Goal: Transaction & Acquisition: Purchase product/service

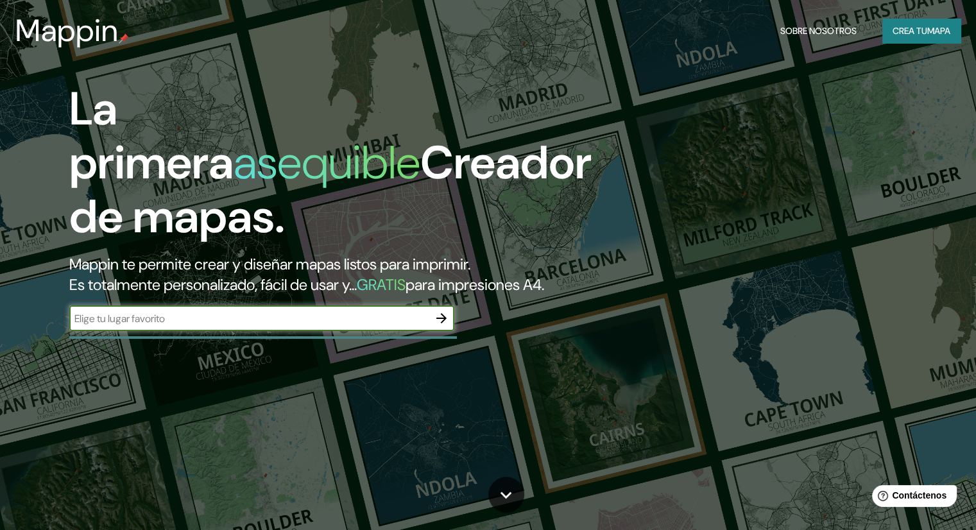
click at [241, 326] on input "text" at bounding box center [248, 318] width 359 height 15
type input "huaquechula puebla"
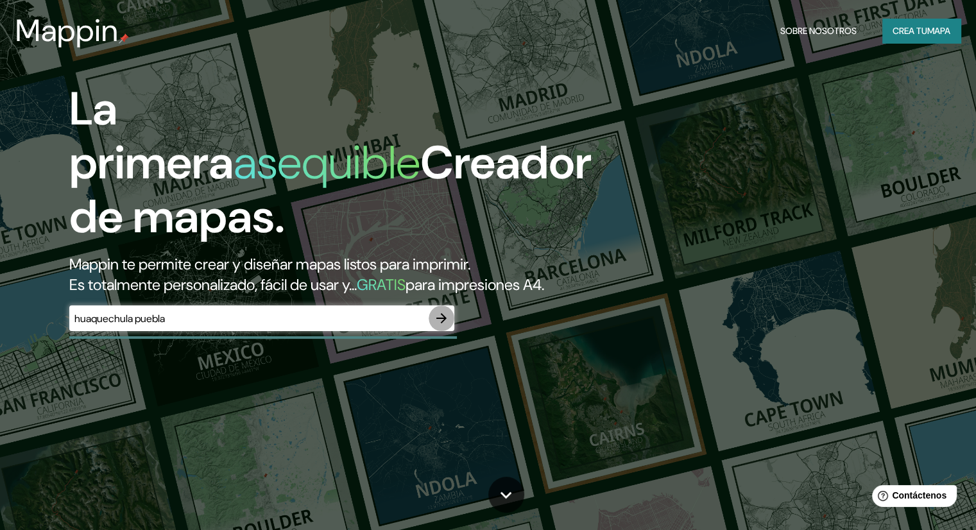
click at [440, 326] on icon "button" at bounding box center [441, 318] width 15 height 15
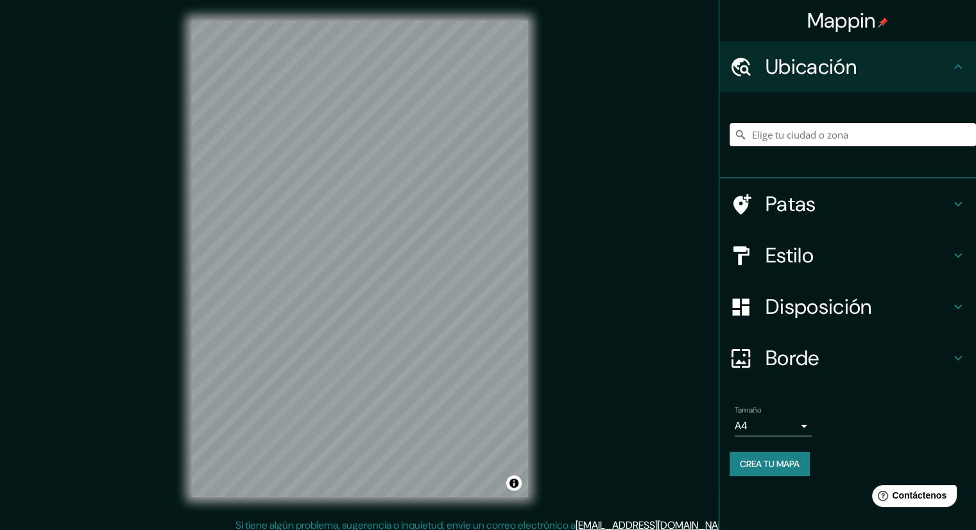
click at [834, 139] on input "Elige tu ciudad o zona" at bounding box center [853, 134] width 246 height 23
type input "[GEOGRAPHIC_DATA], [GEOGRAPHIC_DATA], [GEOGRAPHIC_DATA]"
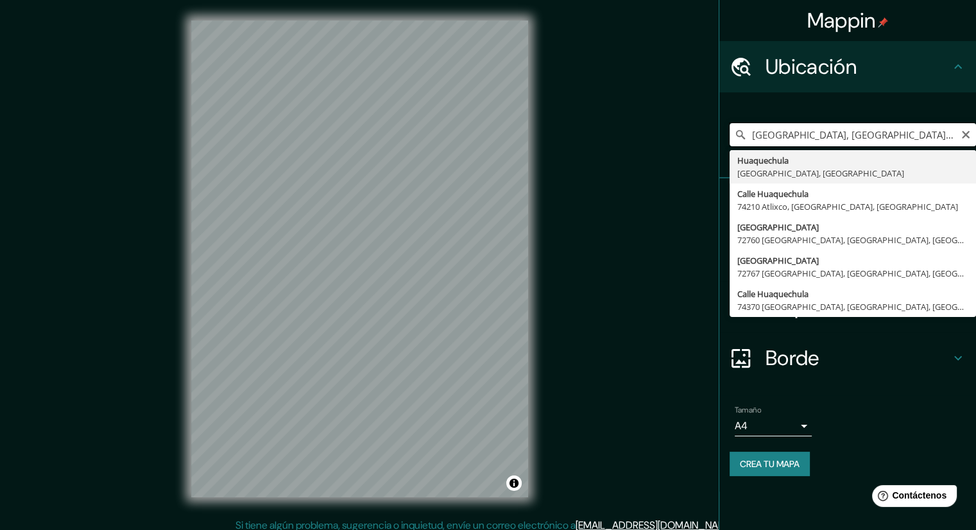
click at [906, 131] on input "[GEOGRAPHIC_DATA], [GEOGRAPHIC_DATA], [GEOGRAPHIC_DATA]" at bounding box center [853, 134] width 246 height 23
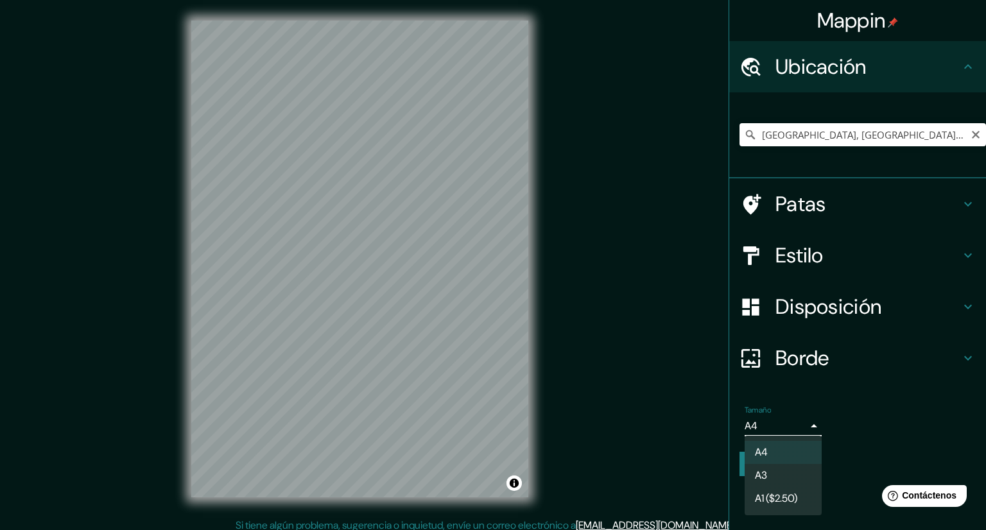
click at [792, 419] on body "Mappin Ubicación Huaquechula, [GEOGRAPHIC_DATA], [GEOGRAPHIC_DATA] [GEOGRAPHIC_…" at bounding box center [493, 265] width 986 height 530
click at [775, 478] on li "A3" at bounding box center [783, 477] width 77 height 24
type input "a4"
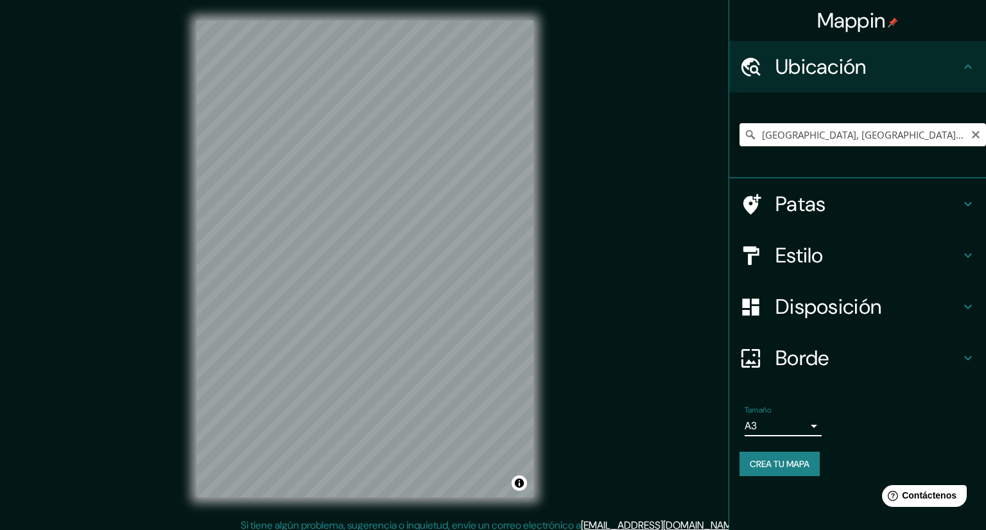
click at [784, 419] on body "Mappin Ubicación Huaquechula, [GEOGRAPHIC_DATA], [GEOGRAPHIC_DATA] [GEOGRAPHIC_…" at bounding box center [493, 265] width 986 height 530
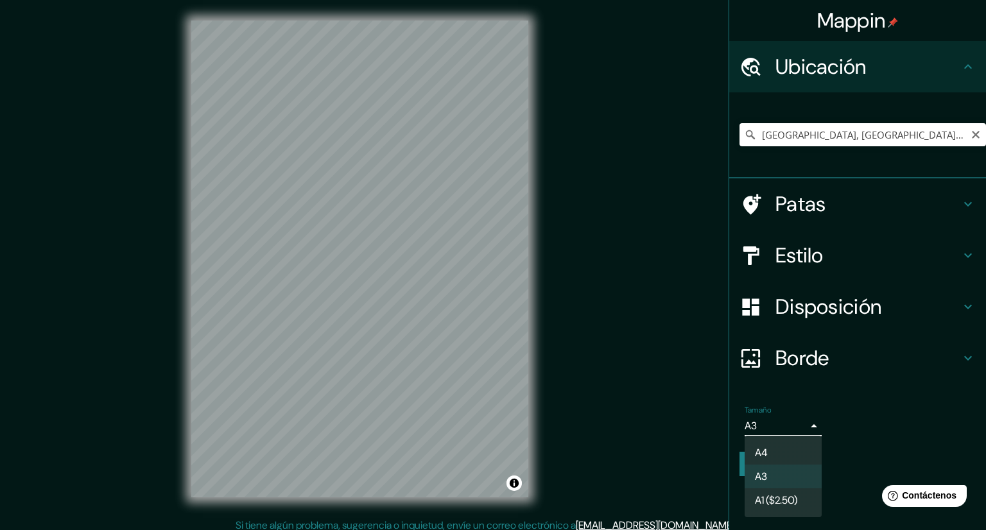
drag, startPoint x: 776, startPoint y: 465, endPoint x: 782, endPoint y: 449, distance: 17.7
click at [776, 463] on ul "A4 A3 A1 ($2.50)" at bounding box center [783, 477] width 77 height 82
drag, startPoint x: 880, startPoint y: 427, endPoint x: 872, endPoint y: 430, distance: 8.3
click at [880, 426] on div at bounding box center [493, 265] width 986 height 530
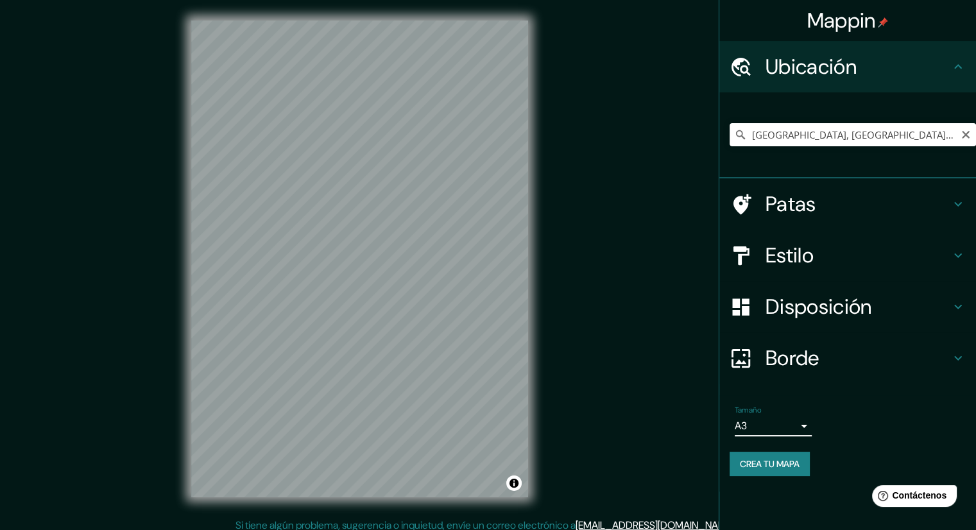
click at [786, 458] on font "Crea tu mapa" at bounding box center [770, 464] width 60 height 12
click at [861, 134] on input "Huaquechula, Puebla, México" at bounding box center [853, 134] width 246 height 23
click at [914, 132] on input "Huaquechula, Puebla, México" at bounding box center [853, 134] width 246 height 23
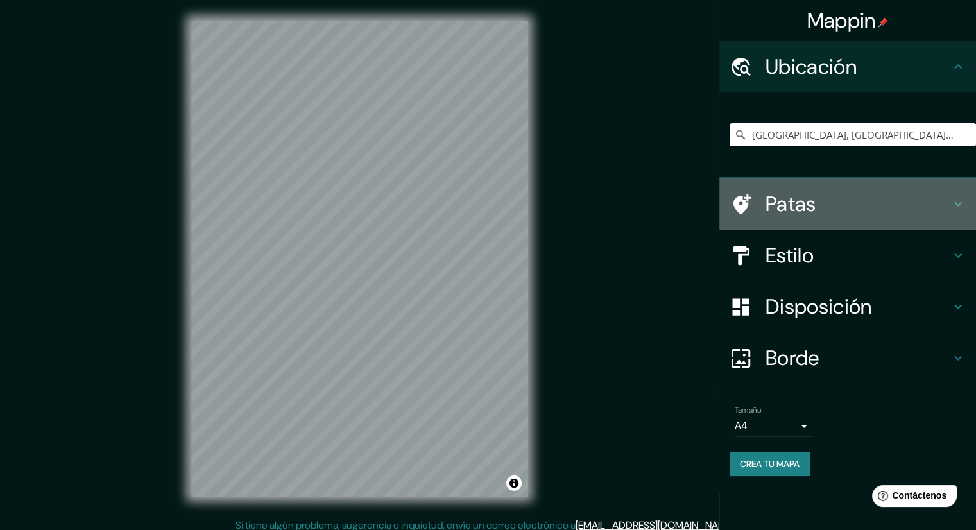
click at [822, 205] on h4 "Patas" at bounding box center [858, 204] width 185 height 26
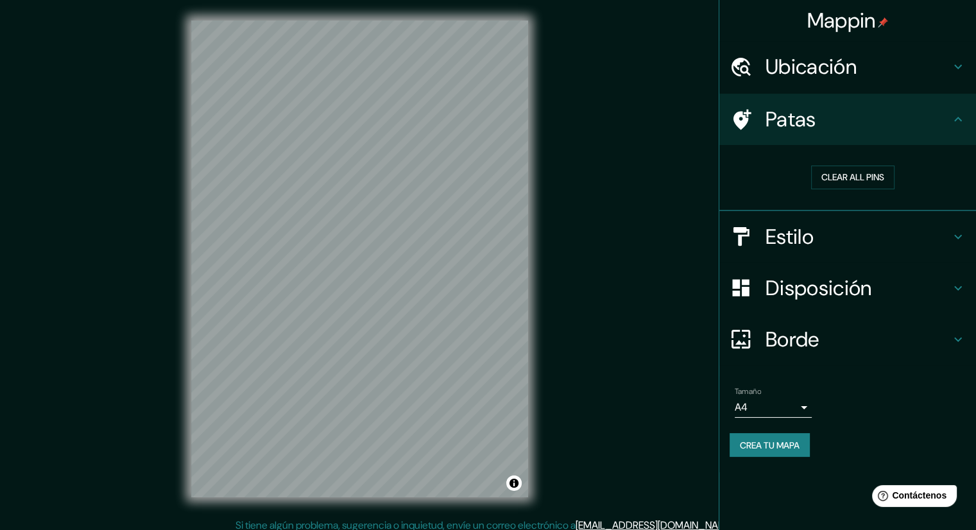
click at [797, 229] on font "Estilo" at bounding box center [790, 236] width 48 height 27
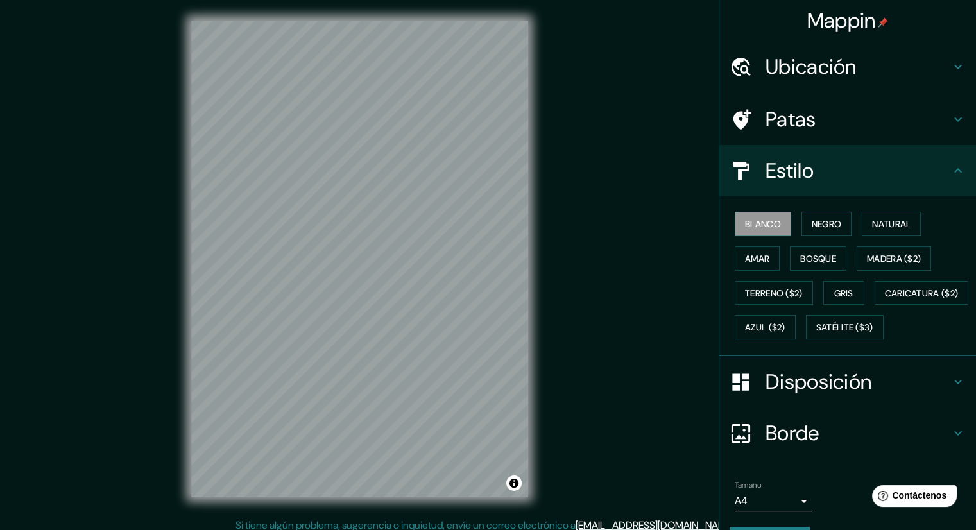
click at [796, 58] on font "Ubicación" at bounding box center [811, 66] width 91 height 27
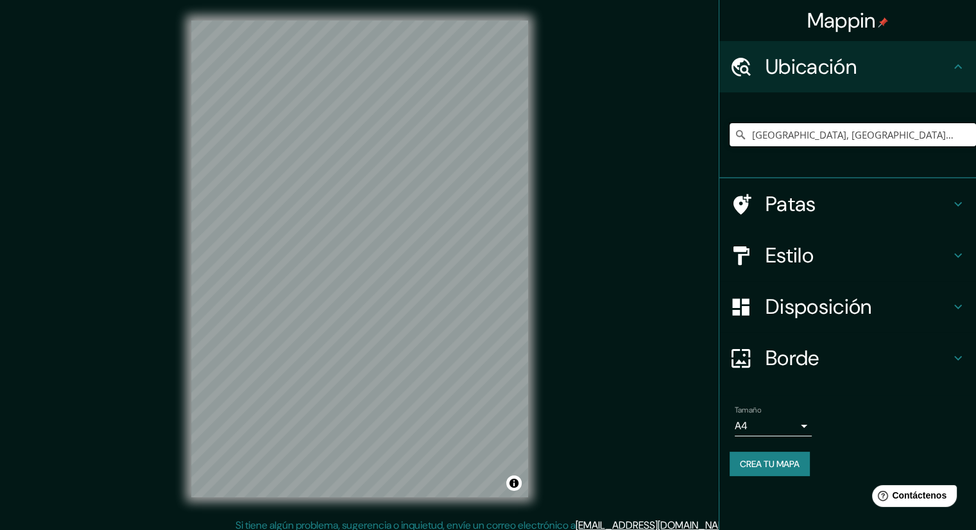
click at [908, 141] on input "[GEOGRAPHIC_DATA], [GEOGRAPHIC_DATA], [GEOGRAPHIC_DATA]" at bounding box center [853, 134] width 246 height 23
click at [781, 134] on input "[GEOGRAPHIC_DATA], [GEOGRAPHIC_DATA], [GEOGRAPHIC_DATA]" at bounding box center [853, 134] width 246 height 23
click at [876, 130] on input "[GEOGRAPHIC_DATA], [GEOGRAPHIC_DATA], [GEOGRAPHIC_DATA]" at bounding box center [853, 134] width 246 height 23
drag, startPoint x: 888, startPoint y: 130, endPoint x: 746, endPoint y: 132, distance: 142.5
click at [746, 132] on div "[GEOGRAPHIC_DATA], [GEOGRAPHIC_DATA], [GEOGRAPHIC_DATA]" at bounding box center [853, 134] width 246 height 23
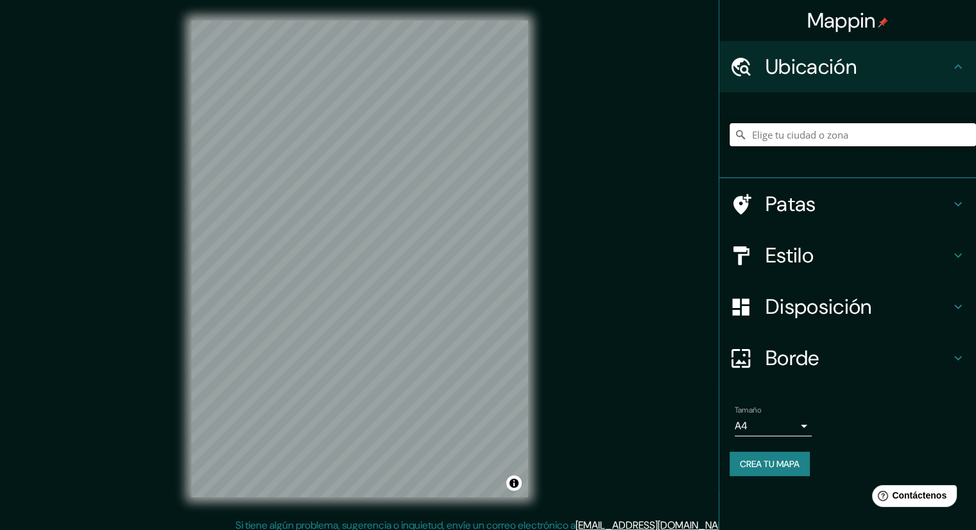
paste input "[GEOGRAPHIC_DATA], [GEOGRAPHIC_DATA], [GEOGRAPHIC_DATA]"
type input "[GEOGRAPHIC_DATA], [GEOGRAPHIC_DATA], [GEOGRAPHIC_DATA]"
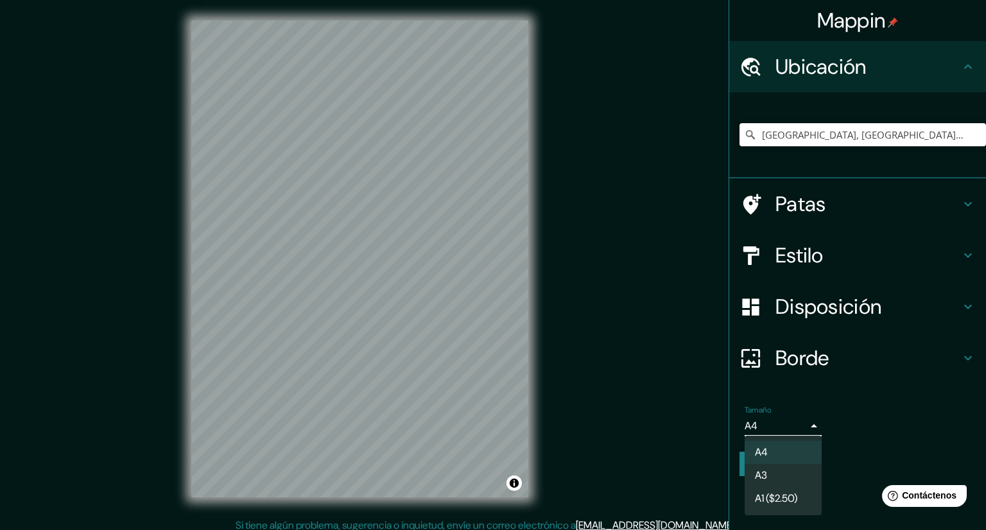
click at [789, 424] on body "Mappin Ubicación Huaquechula, Puebla, México Huaquechula Puebla, México Calle H…" at bounding box center [493, 265] width 986 height 530
click at [791, 465] on li "A3" at bounding box center [783, 477] width 77 height 24
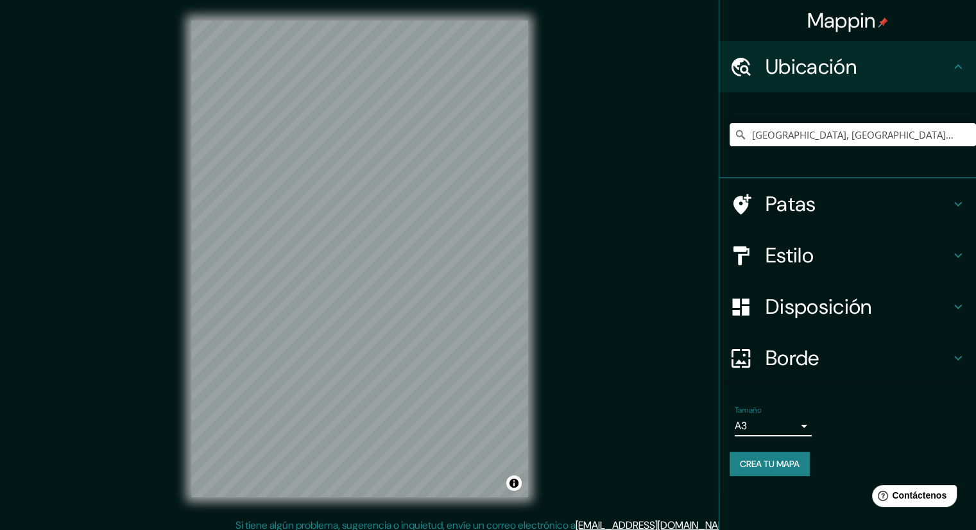
click at [803, 247] on font "Estilo" at bounding box center [790, 255] width 48 height 27
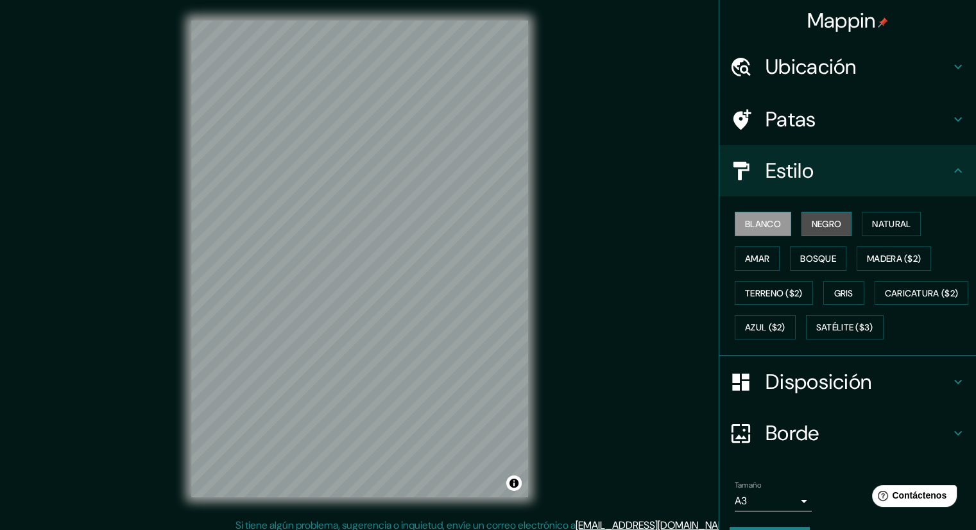
click at [812, 221] on font "Negro" at bounding box center [827, 224] width 30 height 12
click at [760, 223] on font "Blanco" at bounding box center [763, 224] width 36 height 12
click at [882, 228] on font "Natural" at bounding box center [891, 224] width 39 height 12
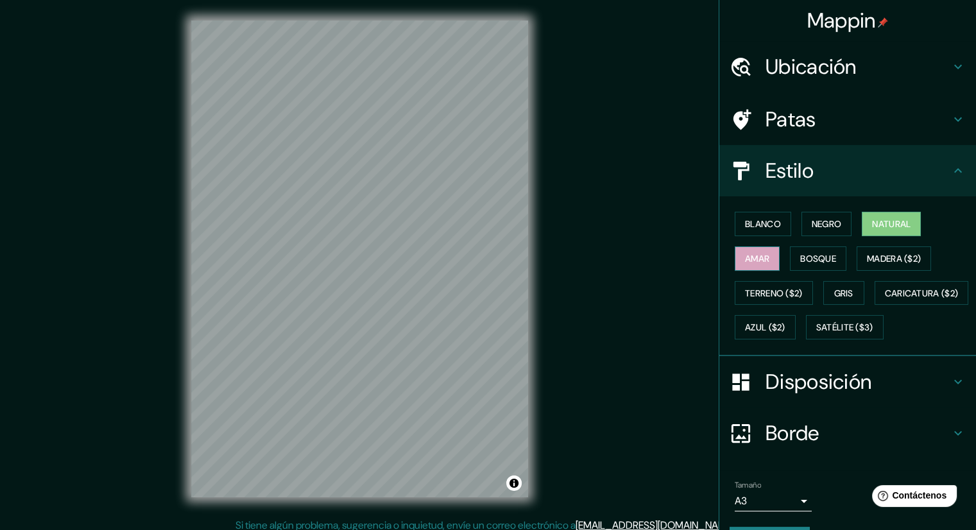
click at [749, 263] on font "Amar" at bounding box center [757, 258] width 24 height 17
click at [806, 255] on font "Bosque" at bounding box center [818, 259] width 36 height 12
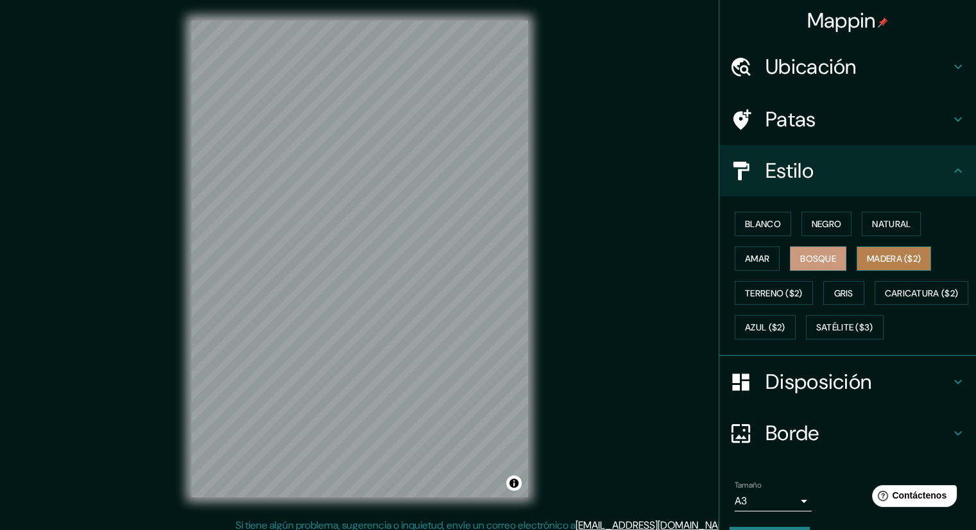
click at [867, 255] on font "Madera ($2)" at bounding box center [894, 259] width 54 height 12
click at [773, 290] on font "Terreno ($2)" at bounding box center [774, 294] width 58 height 12
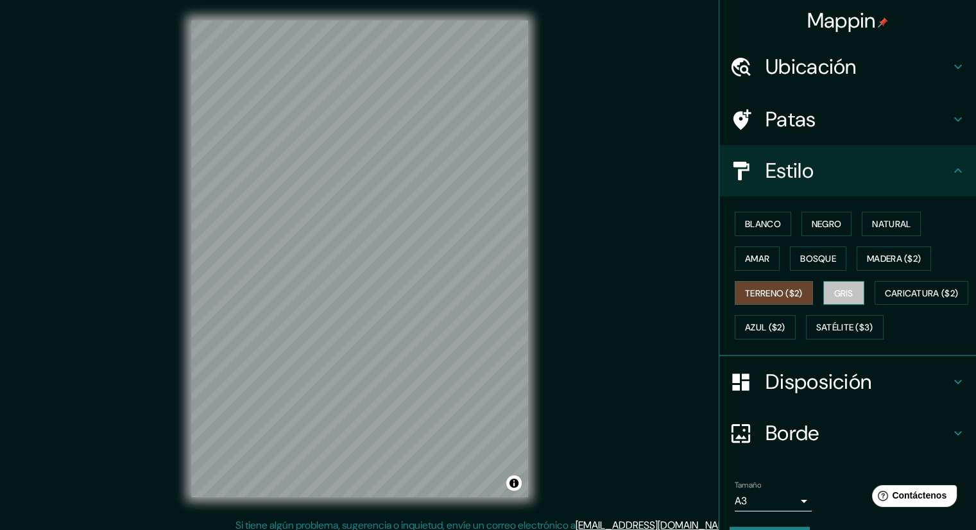
click at [836, 291] on font "Gris" at bounding box center [843, 294] width 19 height 12
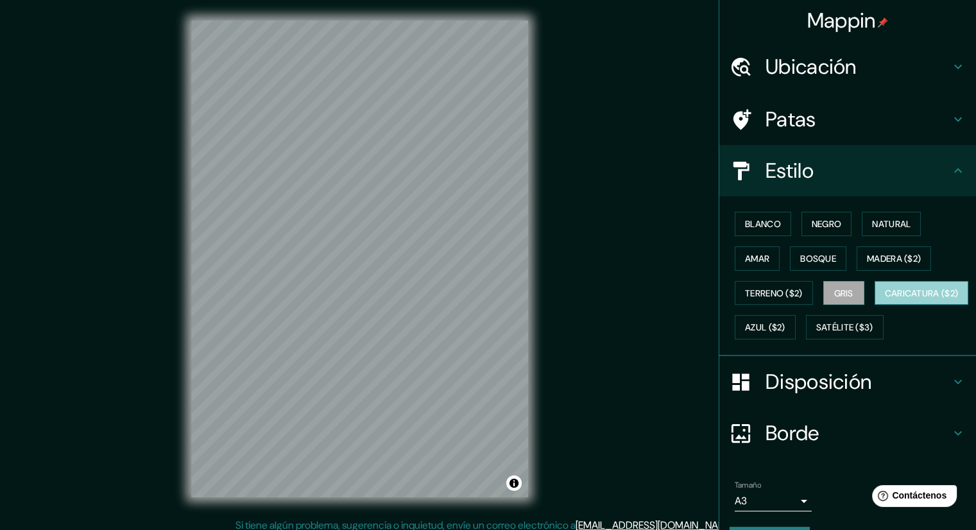
click at [885, 299] on font "Caricatura ($2)" at bounding box center [922, 294] width 74 height 12
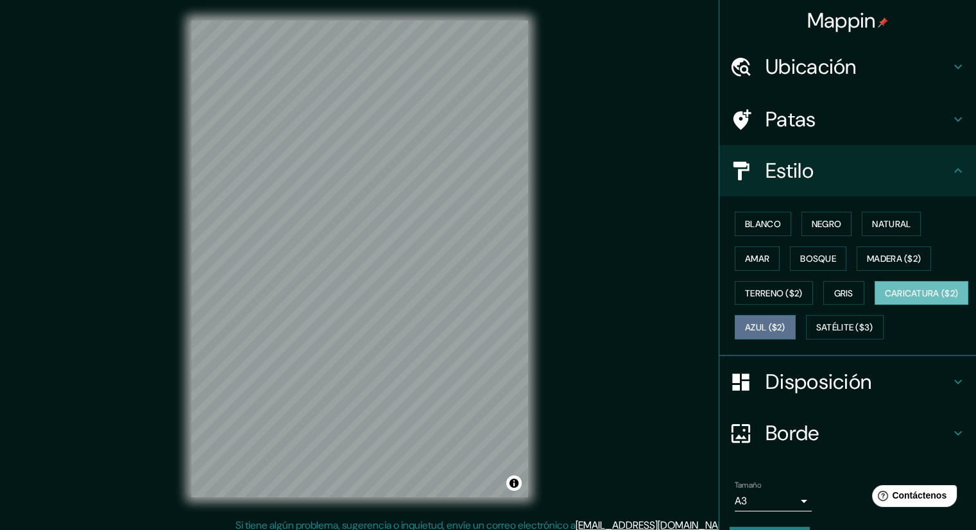
click at [786, 319] on font "Azul ($2)" at bounding box center [765, 327] width 40 height 17
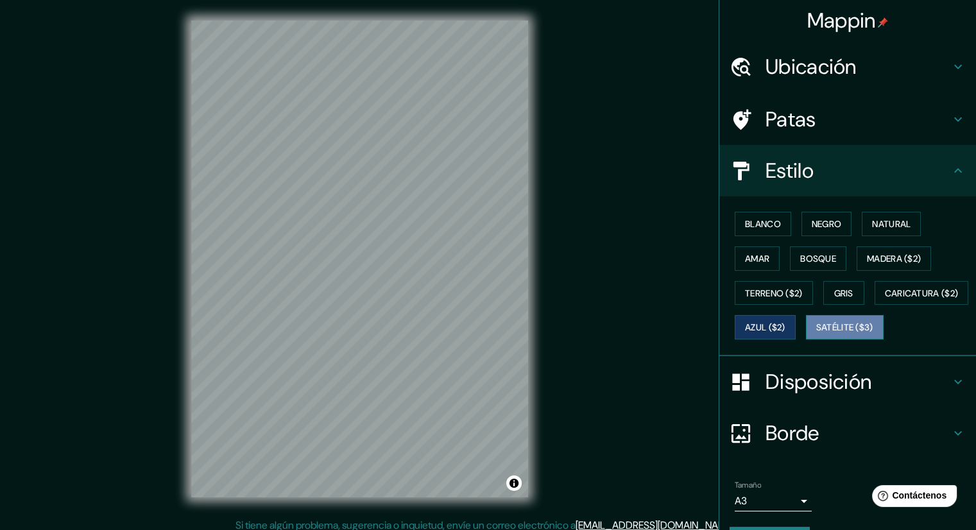
click at [816, 334] on font "Satélite ($3)" at bounding box center [844, 328] width 57 height 12
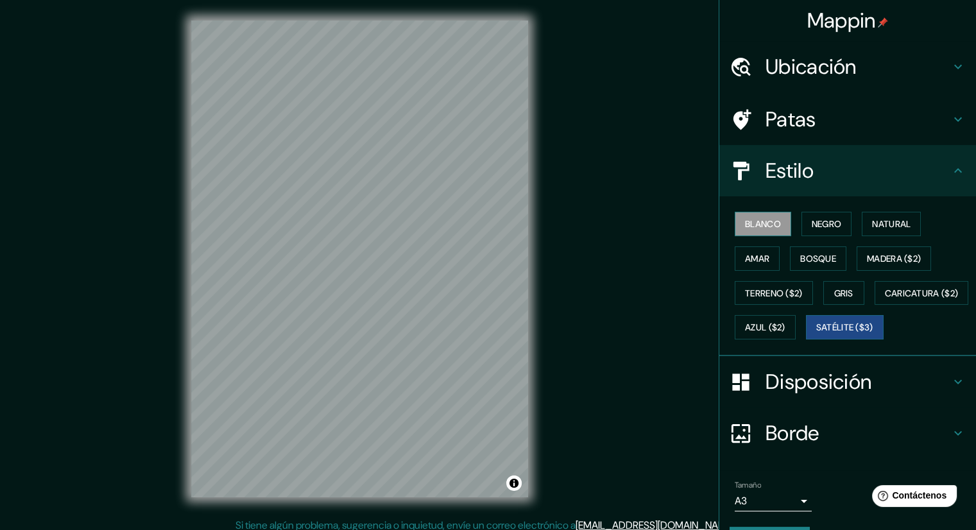
click at [750, 223] on font "Blanco" at bounding box center [763, 224] width 36 height 12
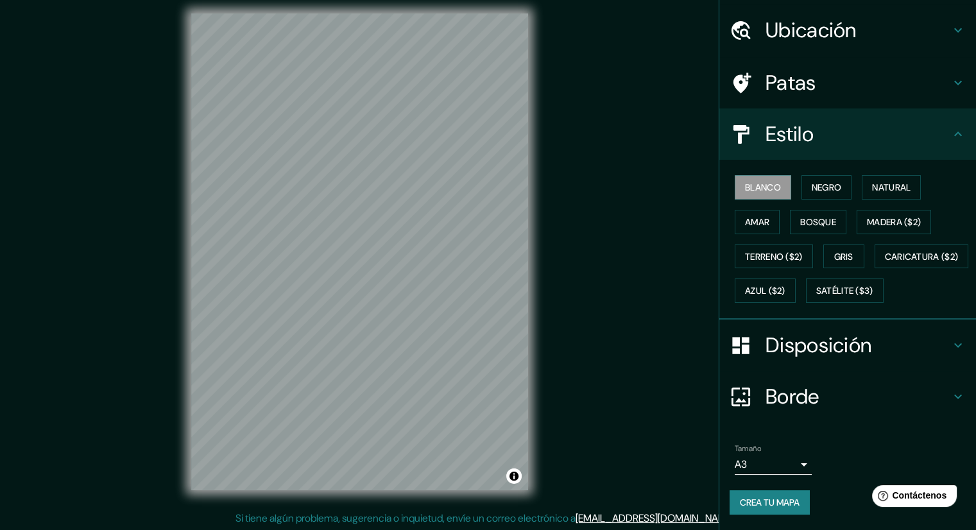
scroll to position [8, 0]
click at [786, 388] on font "Borde" at bounding box center [793, 396] width 54 height 27
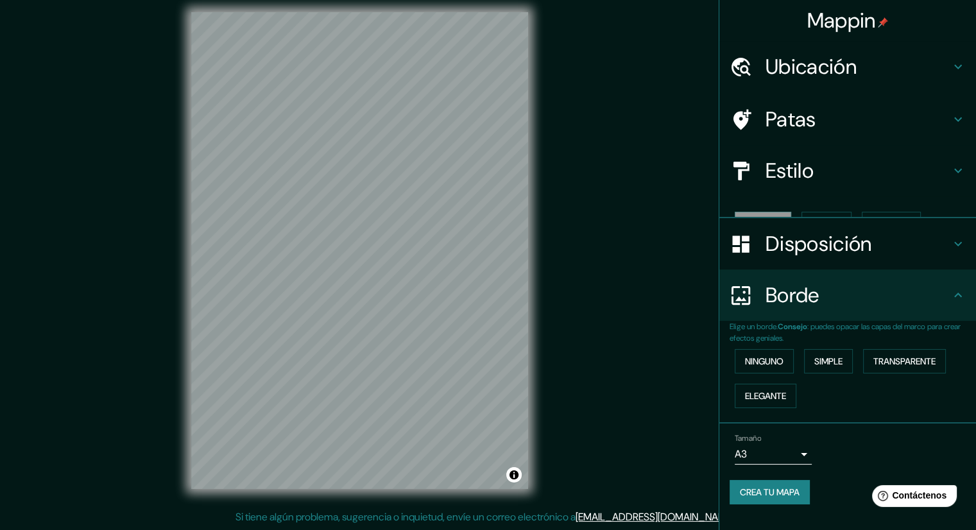
scroll to position [0, 0]
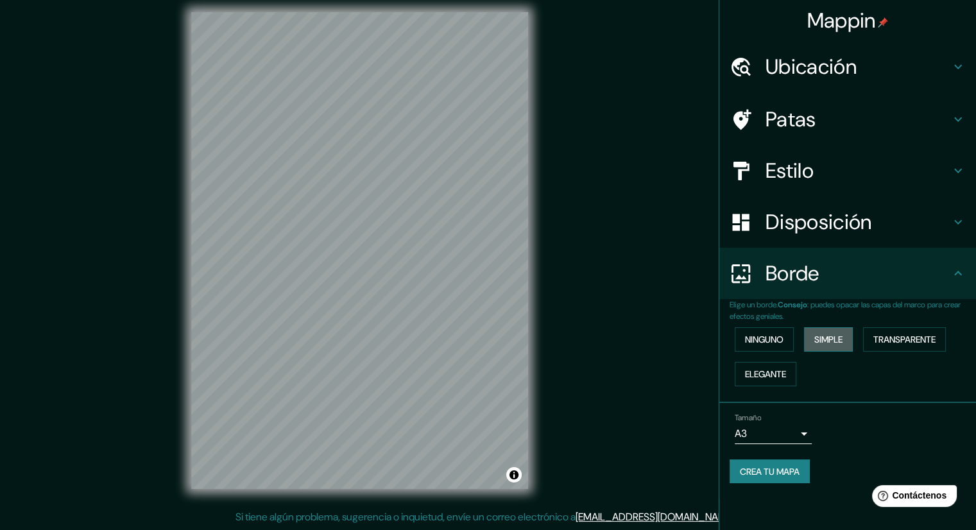
click at [834, 335] on font "Simple" at bounding box center [829, 340] width 28 height 12
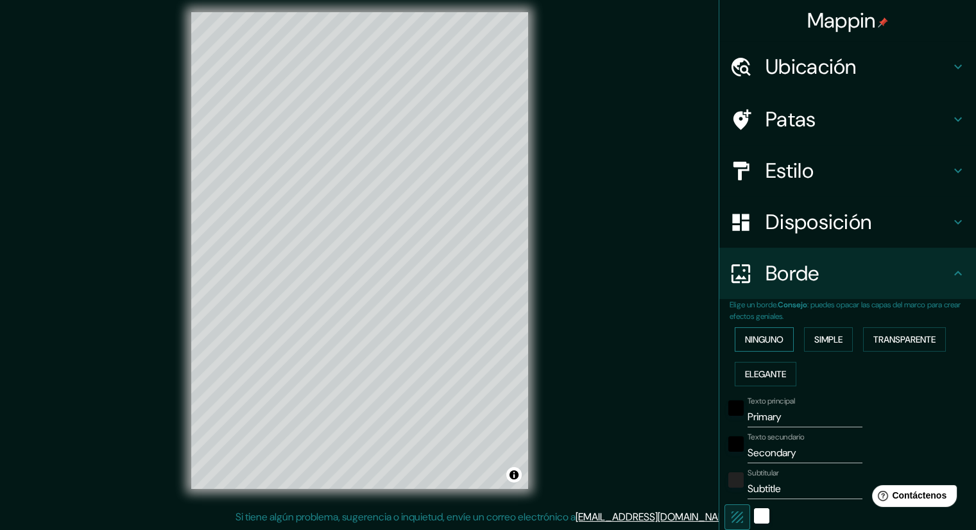
click at [772, 343] on font "Ninguno" at bounding box center [764, 340] width 39 height 12
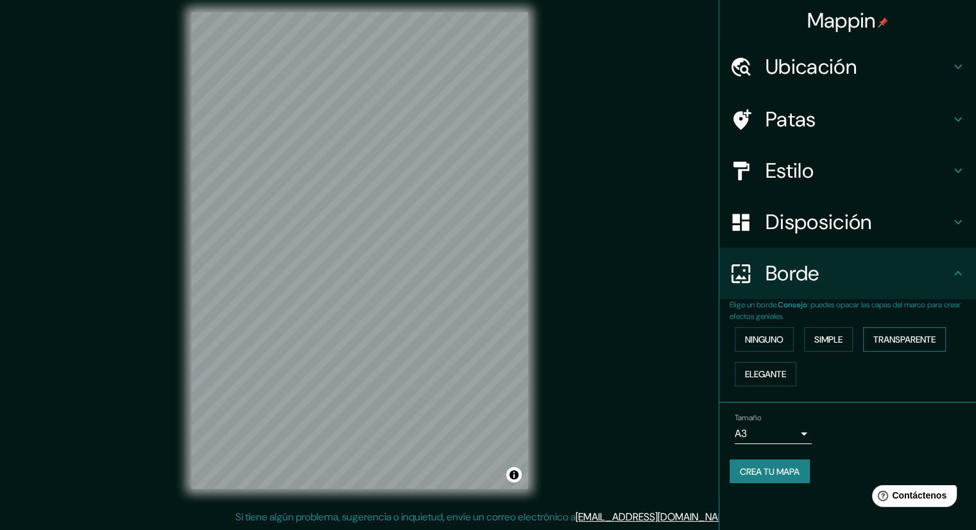
click at [911, 334] on font "Transparente" at bounding box center [905, 340] width 62 height 12
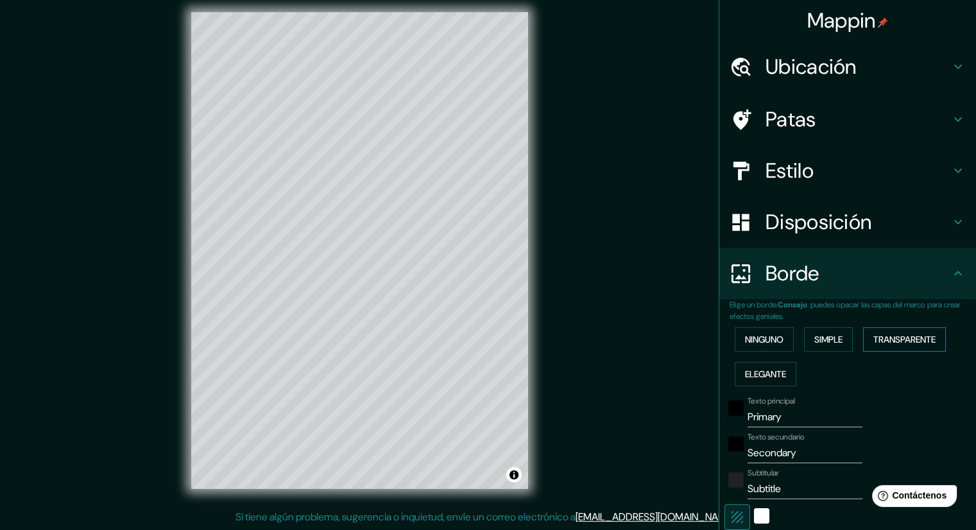
click at [911, 334] on font "Transparente" at bounding box center [905, 340] width 62 height 12
click at [779, 376] on button "Elegante" at bounding box center [766, 374] width 62 height 24
click at [762, 350] on button "Ninguno" at bounding box center [764, 339] width 59 height 24
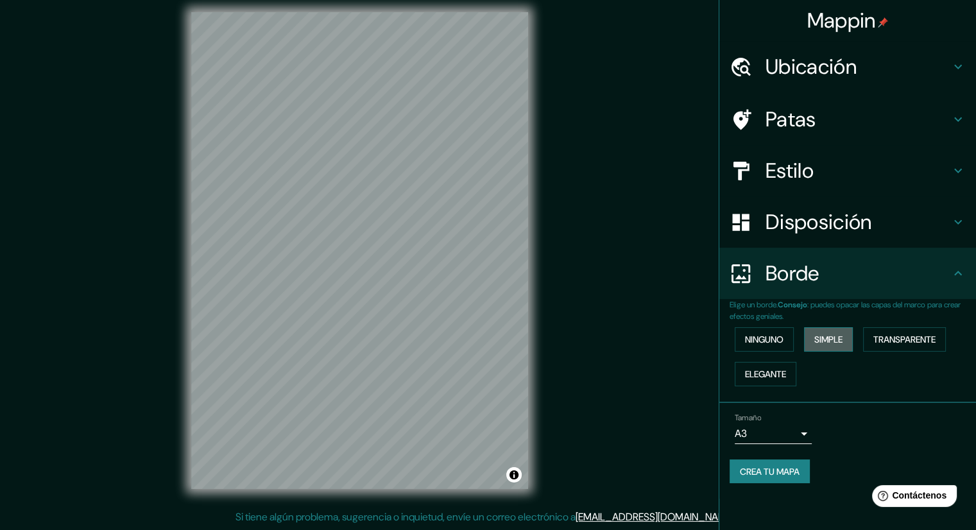
click at [840, 336] on font "Simple" at bounding box center [829, 340] width 28 height 12
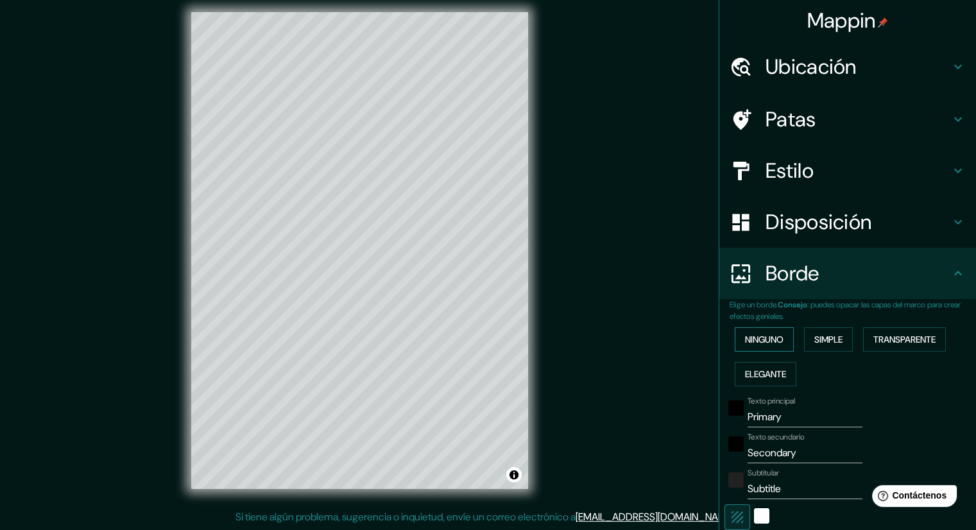
click at [766, 334] on font "Ninguno" at bounding box center [764, 340] width 39 height 12
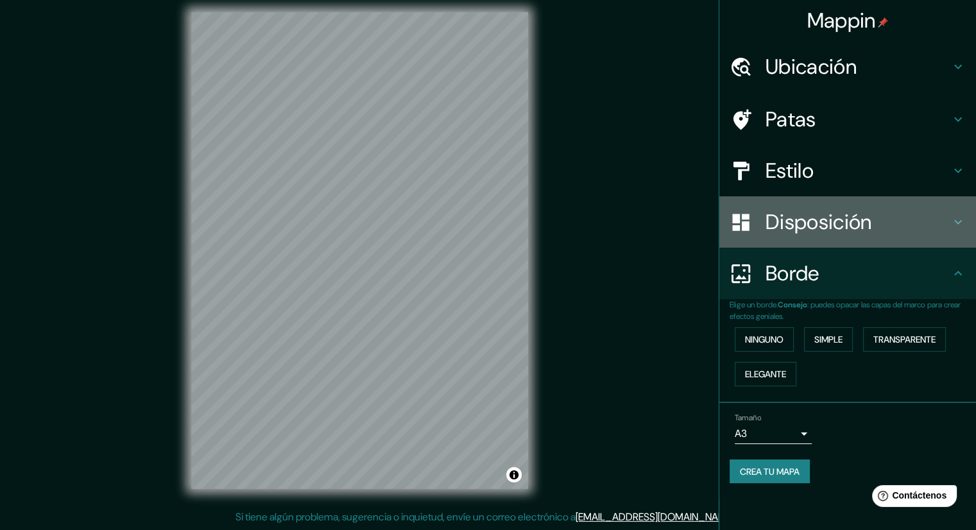
click at [801, 231] on font "Disposición" at bounding box center [819, 222] width 106 height 27
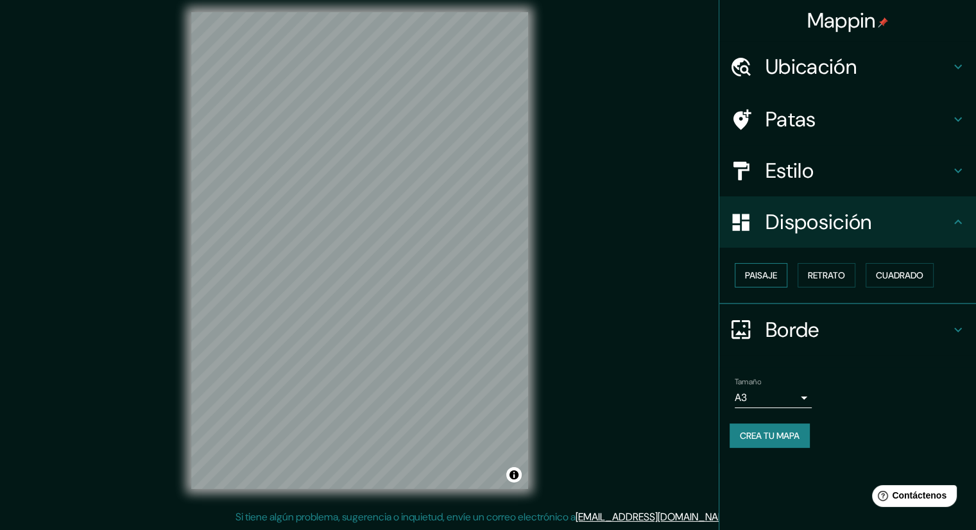
click at [763, 279] on font "Paisaje" at bounding box center [761, 276] width 32 height 12
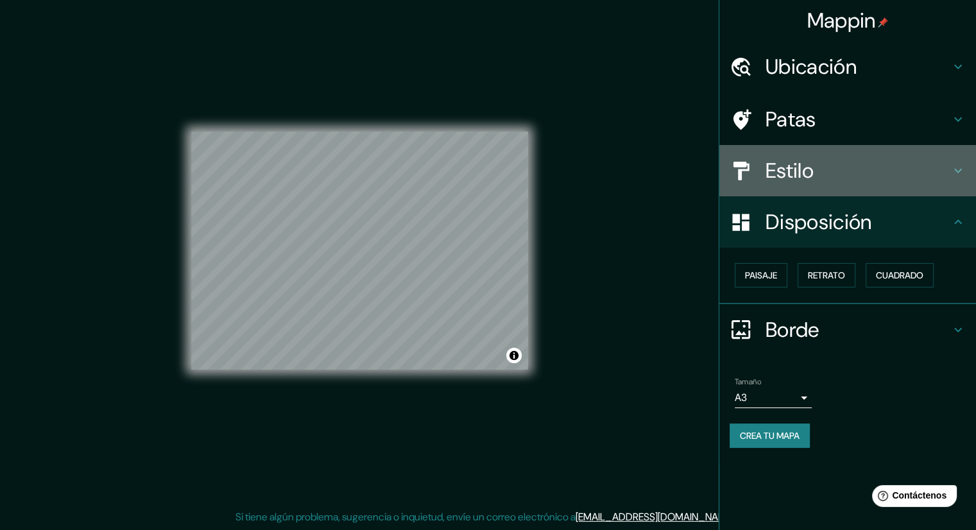
click at [790, 155] on div "Estilo" at bounding box center [848, 170] width 257 height 51
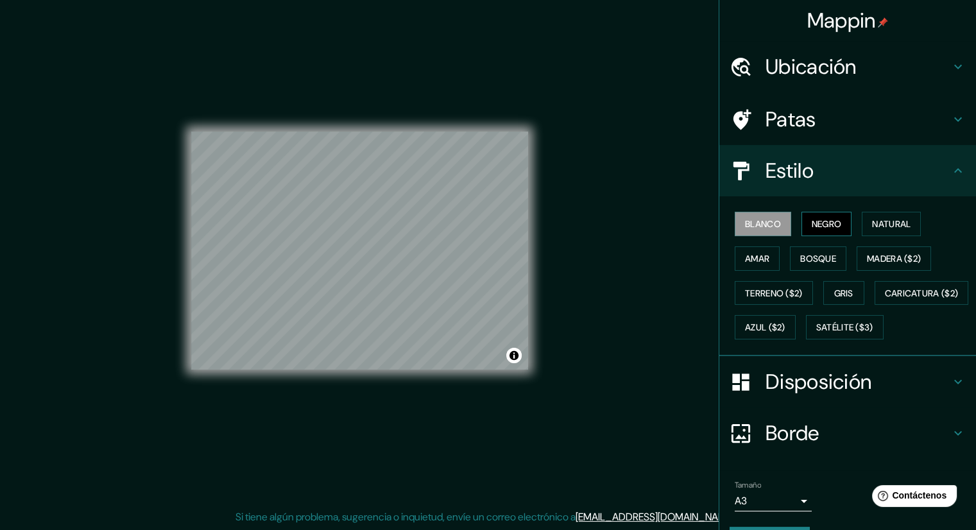
click at [827, 229] on font "Negro" at bounding box center [827, 224] width 30 height 12
click at [888, 223] on font "Natural" at bounding box center [891, 224] width 39 height 12
click at [752, 220] on font "Blanco" at bounding box center [763, 224] width 36 height 12
click at [796, 395] on font "Disposición" at bounding box center [819, 381] width 106 height 27
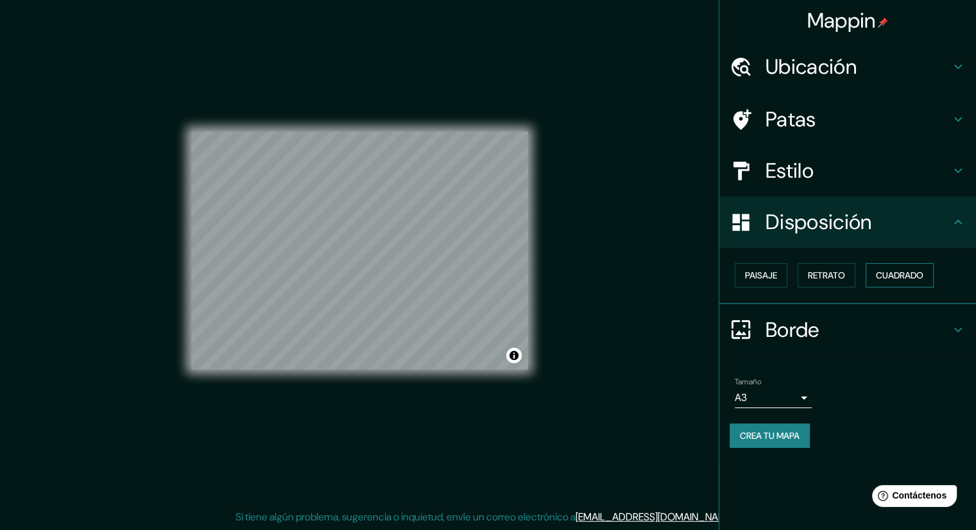
click at [895, 281] on font "Cuadrado" at bounding box center [899, 275] width 47 height 17
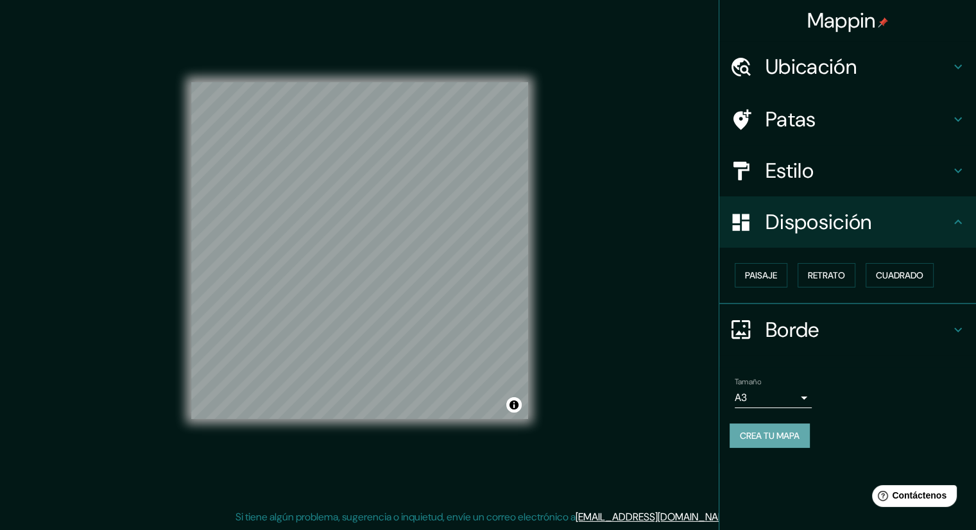
click at [767, 435] on font "Crea tu mapa" at bounding box center [770, 436] width 60 height 12
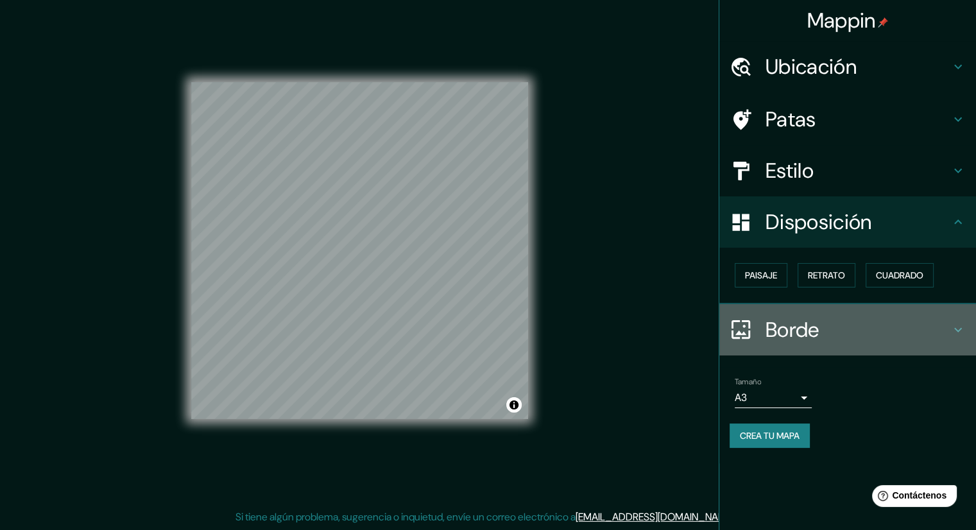
click at [822, 319] on h4 "Borde" at bounding box center [858, 330] width 185 height 26
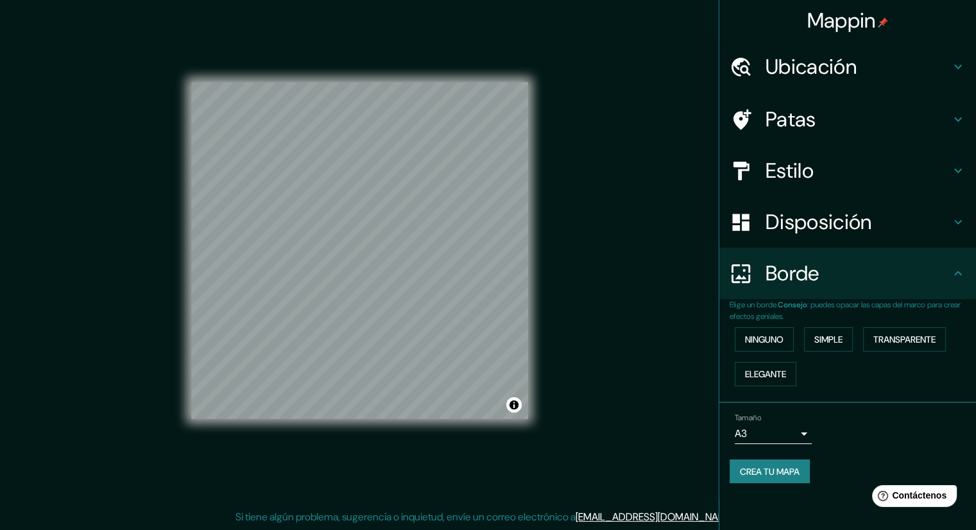
click at [780, 286] on div "Borde" at bounding box center [848, 273] width 257 height 51
click at [780, 476] on font "Crea tu mapa" at bounding box center [770, 472] width 60 height 12
click at [780, 474] on font "Crea tu mapa" at bounding box center [770, 472] width 60 height 12
click at [780, 474] on div "Crea tu mapa" at bounding box center [848, 472] width 236 height 24
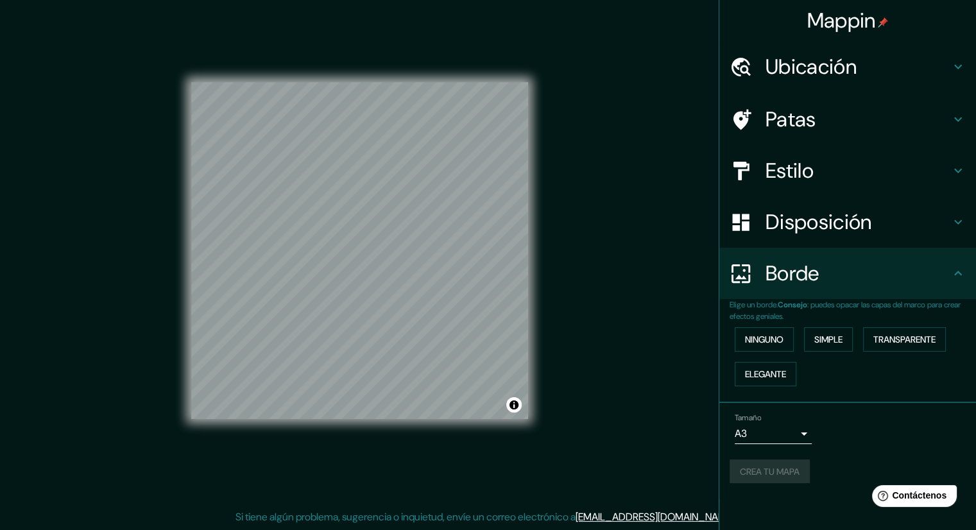
click at [780, 474] on div "Crea tu mapa" at bounding box center [848, 472] width 236 height 24
click at [797, 166] on font "Estilo" at bounding box center [790, 170] width 48 height 27
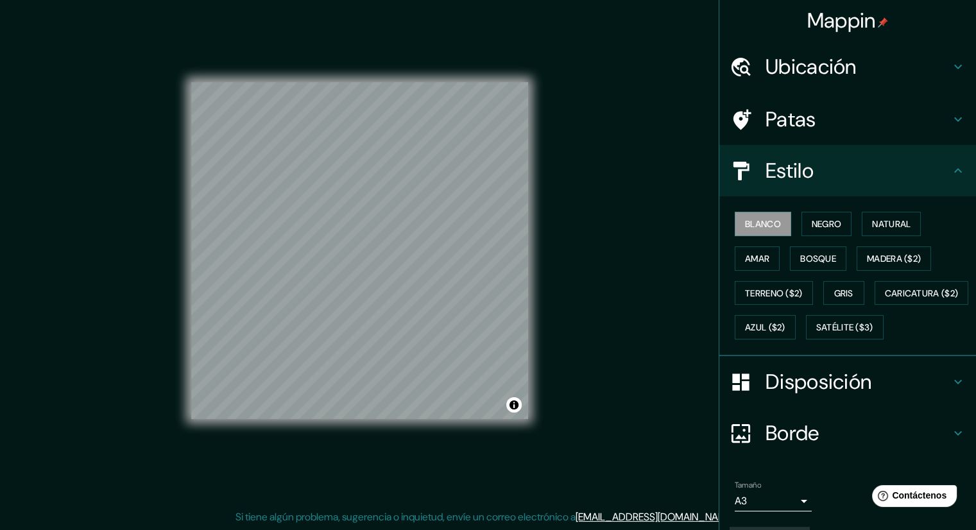
click at [797, 117] on font "Patas" at bounding box center [791, 119] width 51 height 27
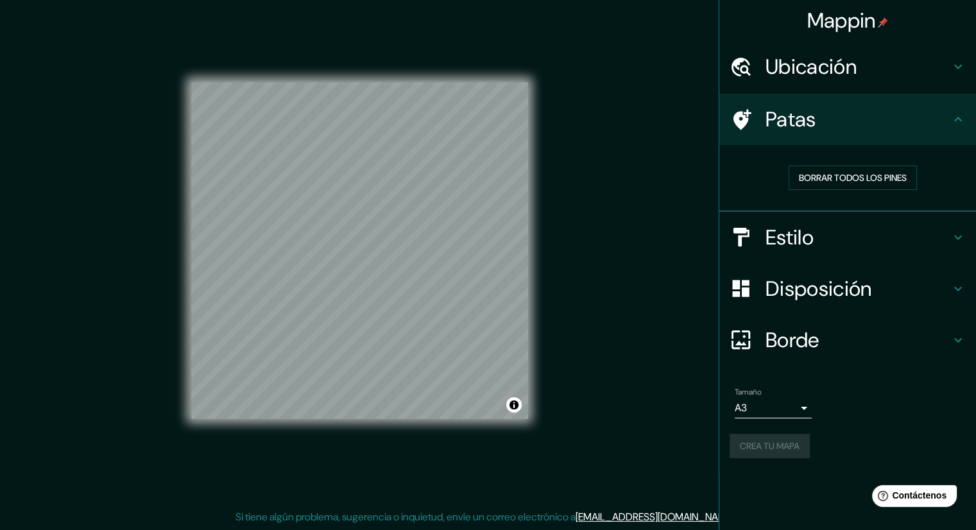
click at [829, 69] on font "Ubicación" at bounding box center [811, 66] width 91 height 27
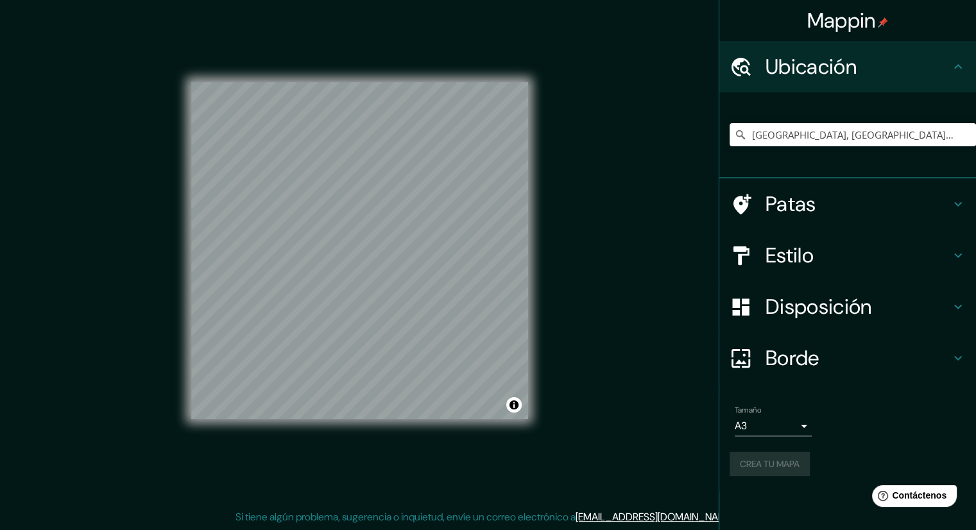
click at [800, 324] on div "Disposición" at bounding box center [848, 306] width 257 height 51
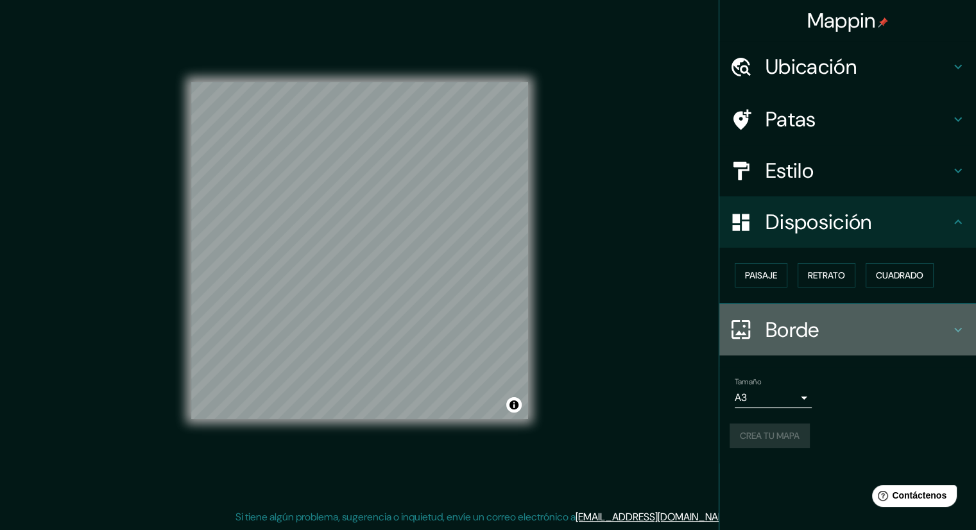
click at [800, 324] on font "Borde" at bounding box center [793, 329] width 54 height 27
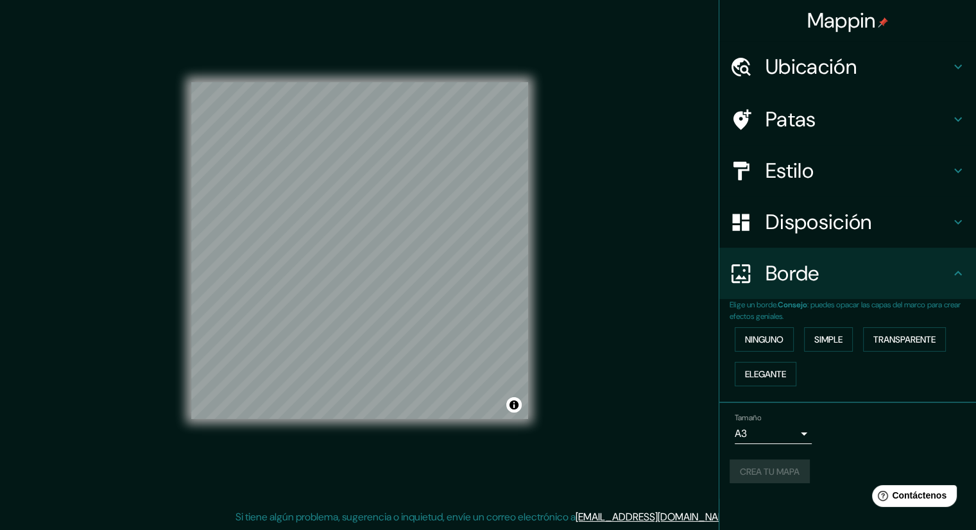
click at [597, 340] on div "Mappin Ubicación Huaquechula, Puebla, México Huaquechula Puebla, México Calle H…" at bounding box center [488, 261] width 976 height 539
click at [777, 474] on font "Crea tu mapa" at bounding box center [770, 472] width 60 height 12
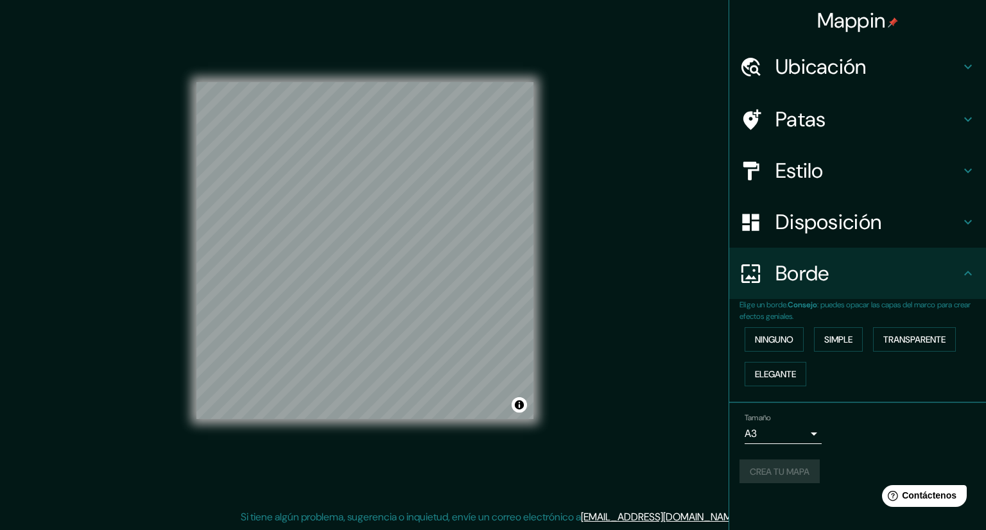
click at [791, 424] on body "Mappin Ubicación Huaquechula, Puebla, México Huaquechula Puebla, México Calle H…" at bounding box center [493, 257] width 986 height 530
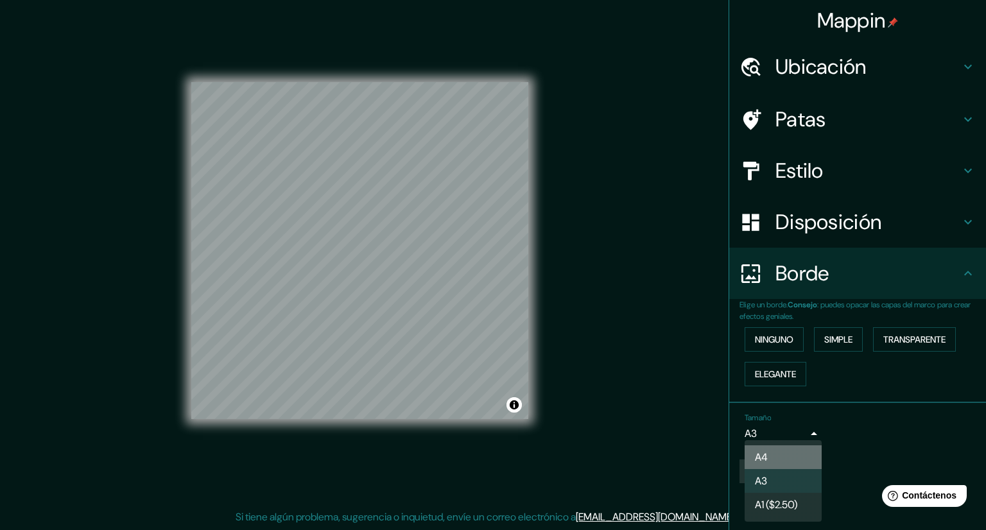
click at [770, 457] on li "A4" at bounding box center [783, 457] width 77 height 24
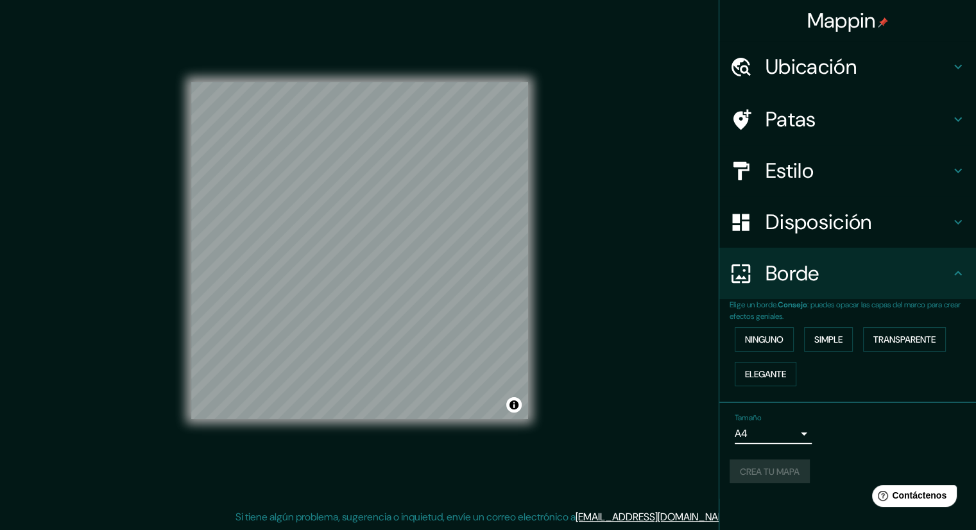
click at [793, 479] on div "Crea tu mapa" at bounding box center [848, 472] width 236 height 24
